Goal: Task Accomplishment & Management: Manage account settings

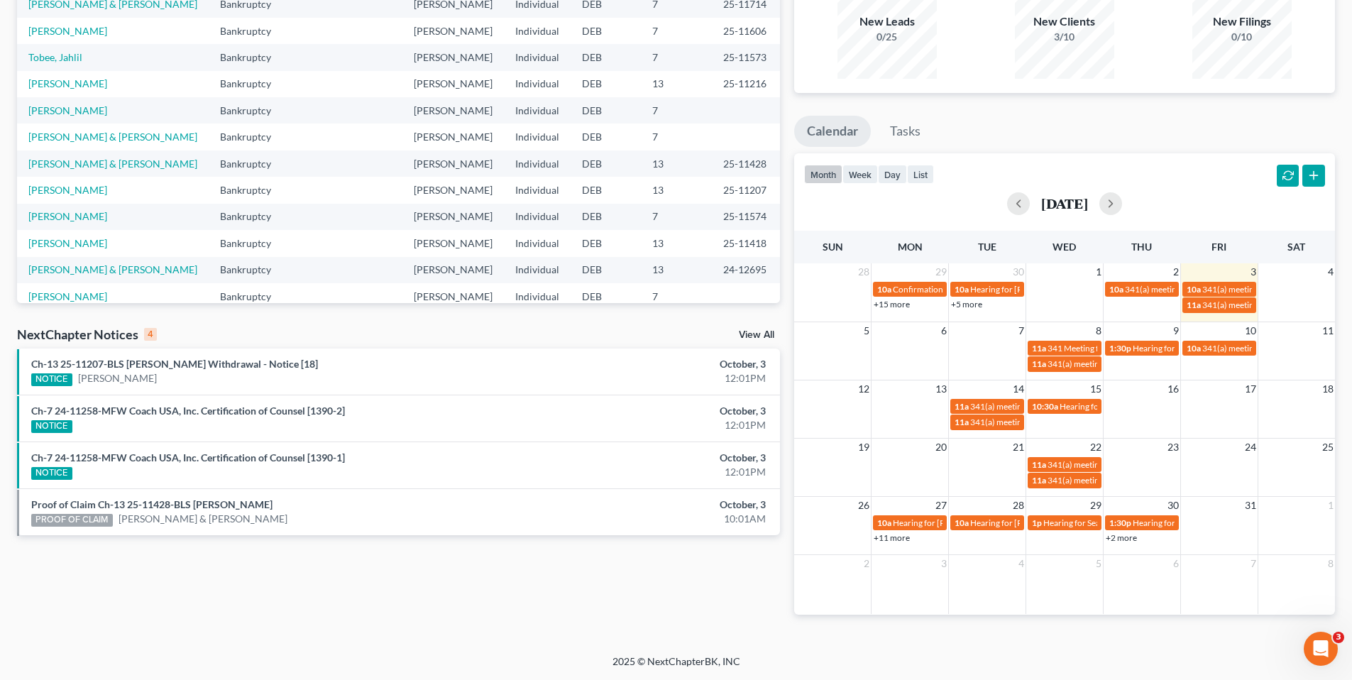
click at [758, 333] on link "View All" at bounding box center [756, 335] width 35 height 10
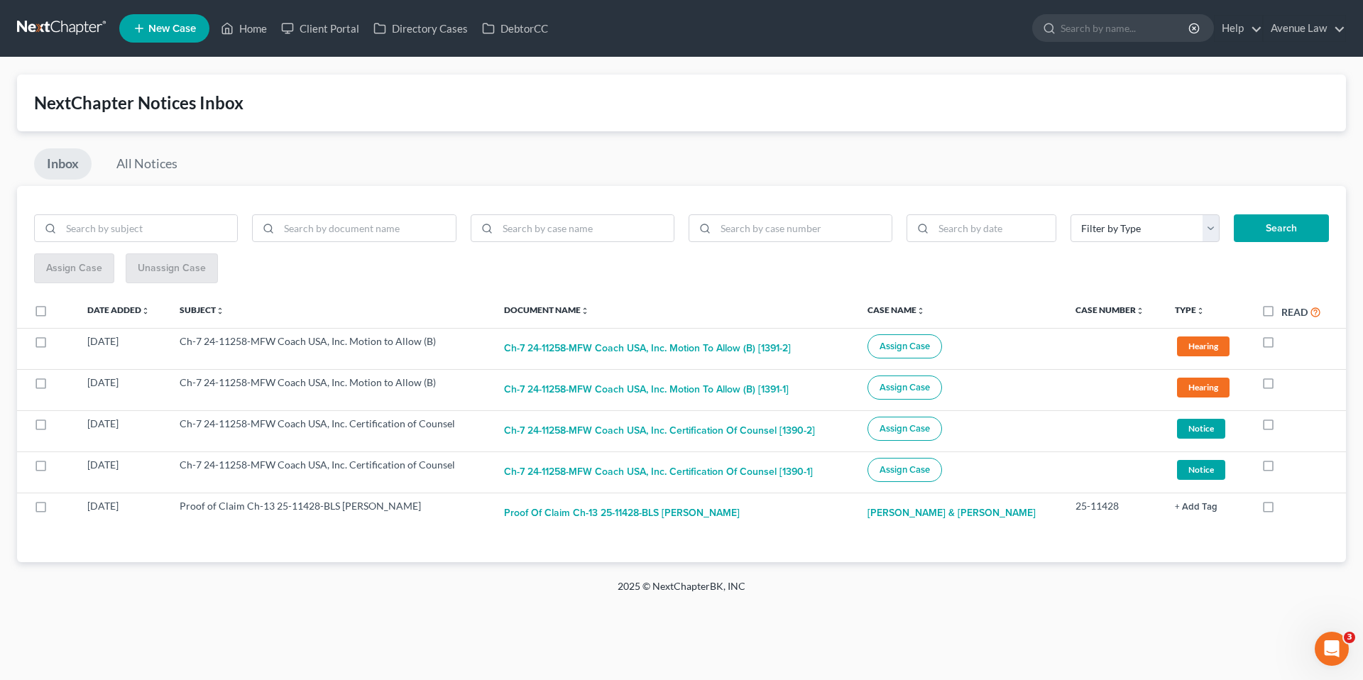
click at [1281, 309] on label "Read" at bounding box center [1301, 312] width 40 height 16
click at [1287, 309] on input "Read" at bounding box center [1291, 308] width 9 height 9
checkbox input "true"
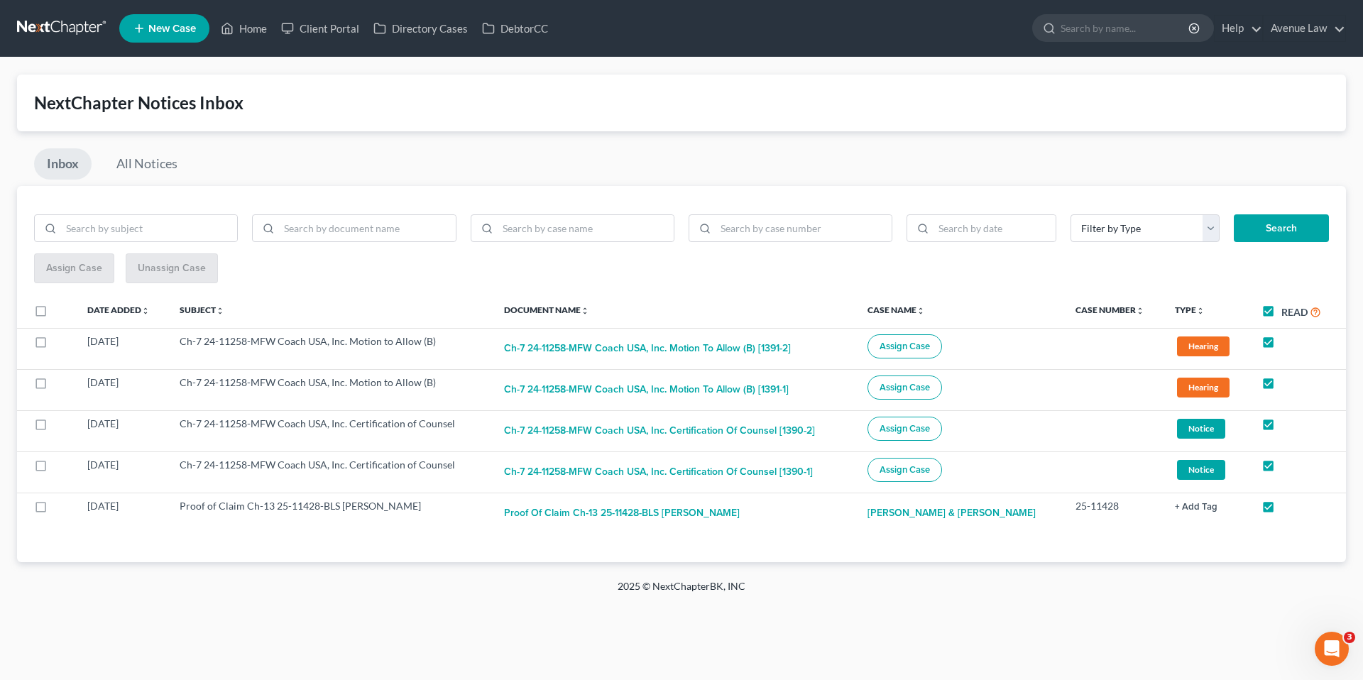
checkbox input "true"
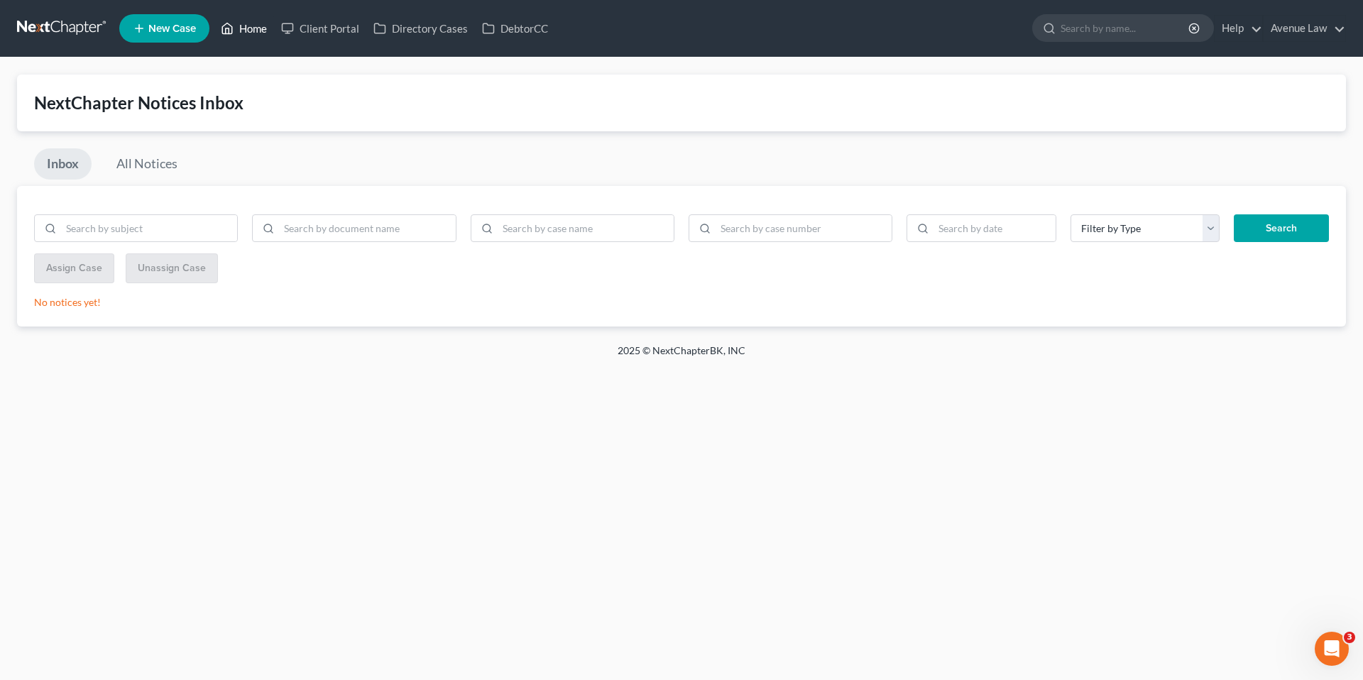
click at [256, 27] on link "Home" at bounding box center [244, 29] width 60 height 26
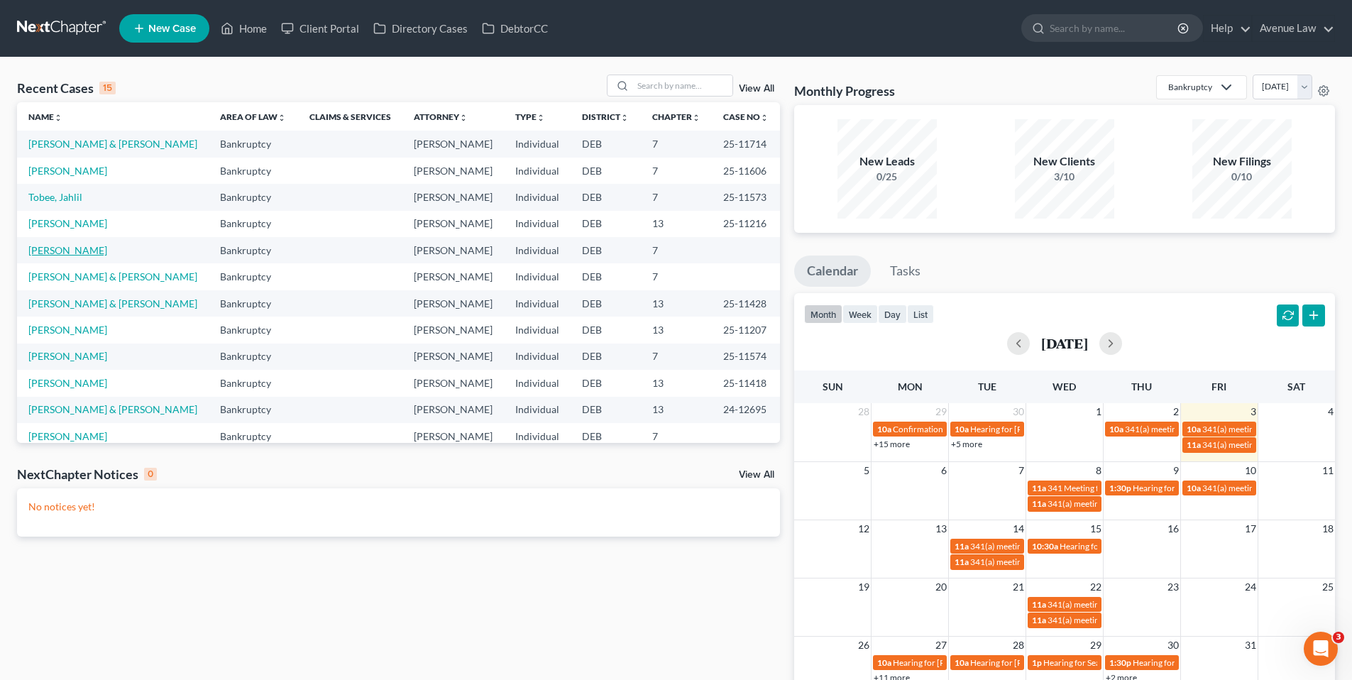
click at [67, 251] on link "[PERSON_NAME]" at bounding box center [67, 250] width 79 height 12
select select "0"
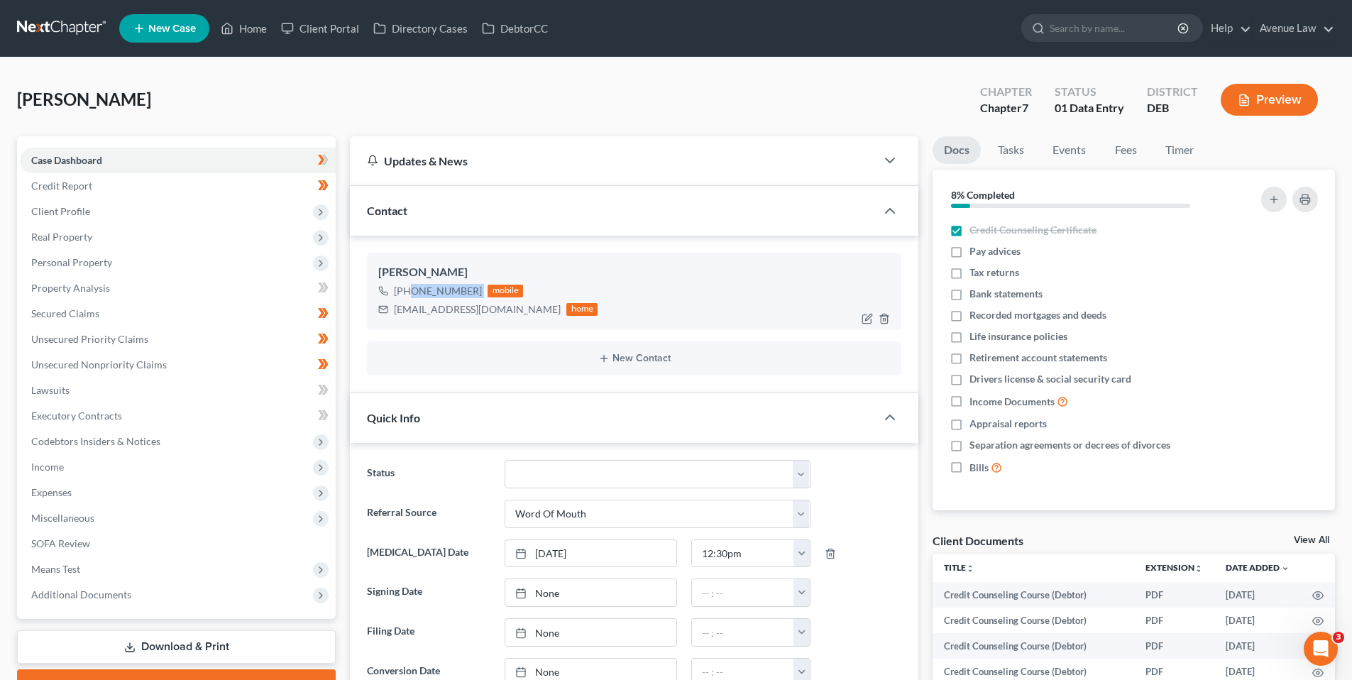
drag, startPoint x: 479, startPoint y: 288, endPoint x: 407, endPoint y: 296, distance: 72.1
click at [407, 296] on div "[PHONE_NUMBER] mobile" at bounding box center [487, 291] width 219 height 18
copy div "[PHONE_NUMBER]"
click at [247, 28] on link "Home" at bounding box center [244, 29] width 60 height 26
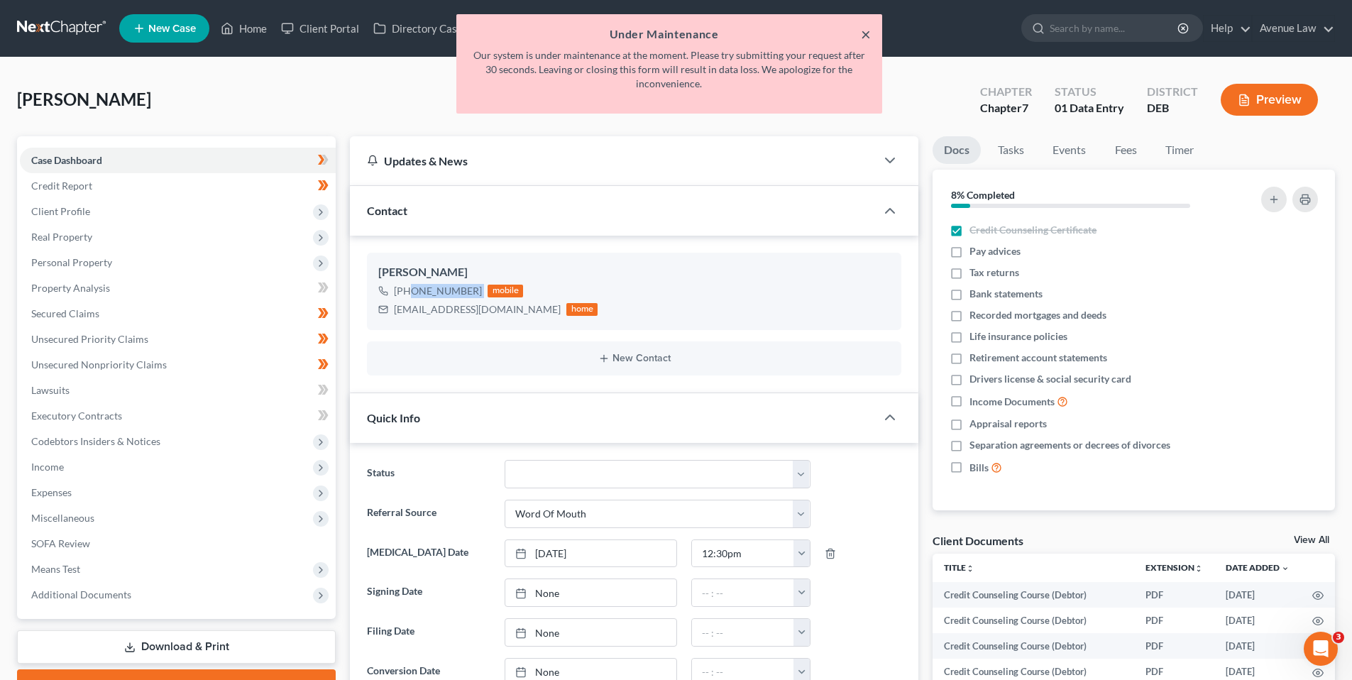
drag, startPoint x: 870, startPoint y: 33, endPoint x: 600, endPoint y: 4, distance: 272.0
click at [869, 33] on button "×" at bounding box center [866, 34] width 10 height 17
